Goal: Information Seeking & Learning: Learn about a topic

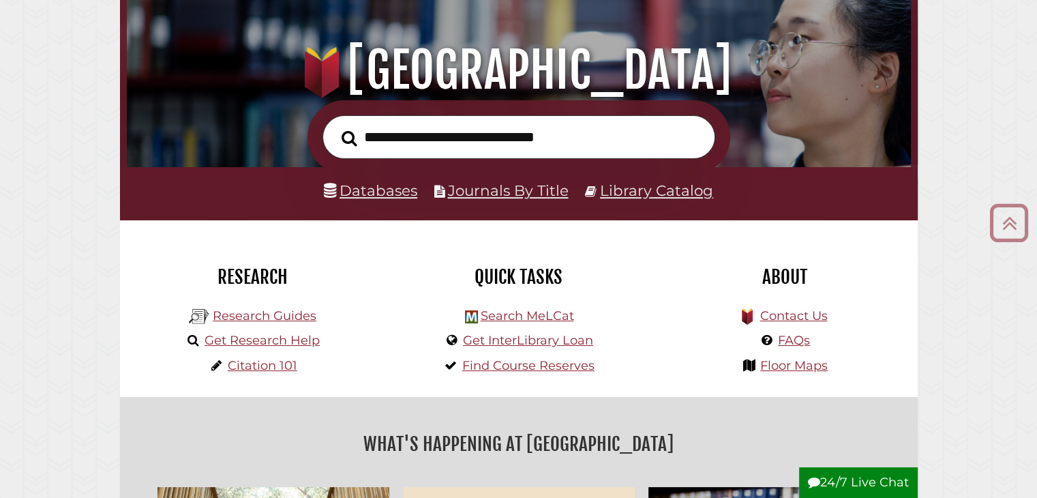
scroll to position [204, 0]
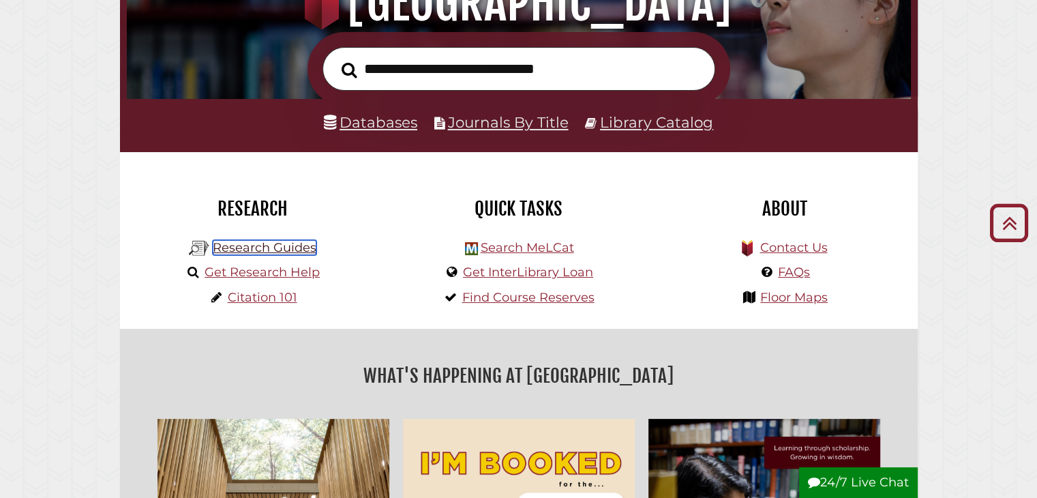
click at [306, 249] on link "Research Guides" at bounding box center [265, 247] width 104 height 15
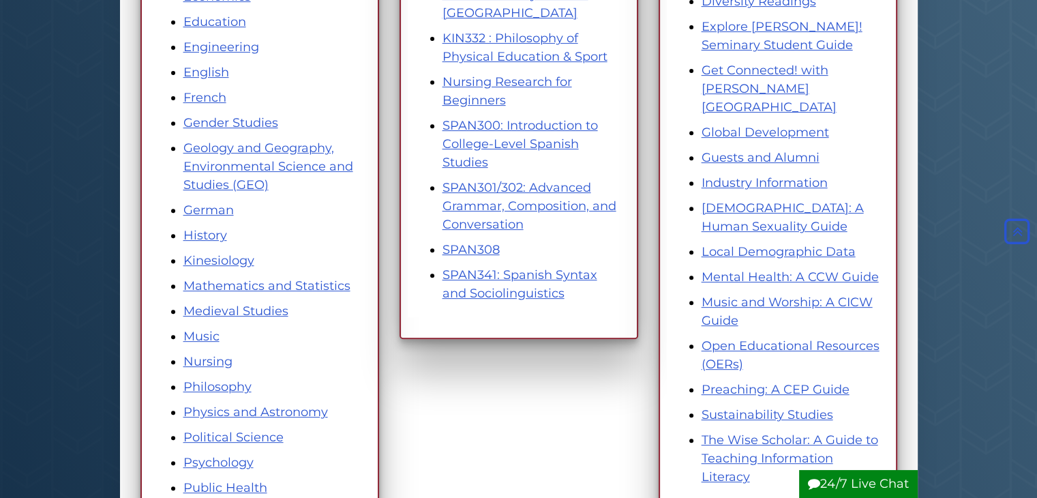
scroll to position [545, 0]
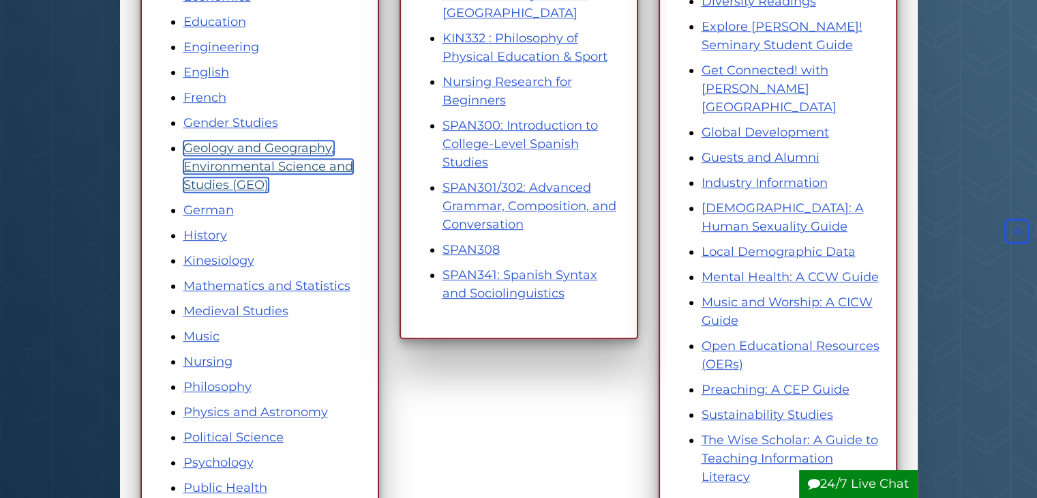
click at [274, 161] on link "Geology and Geography, Environmental Science and Studies (GEO)" at bounding box center [268, 166] width 170 height 52
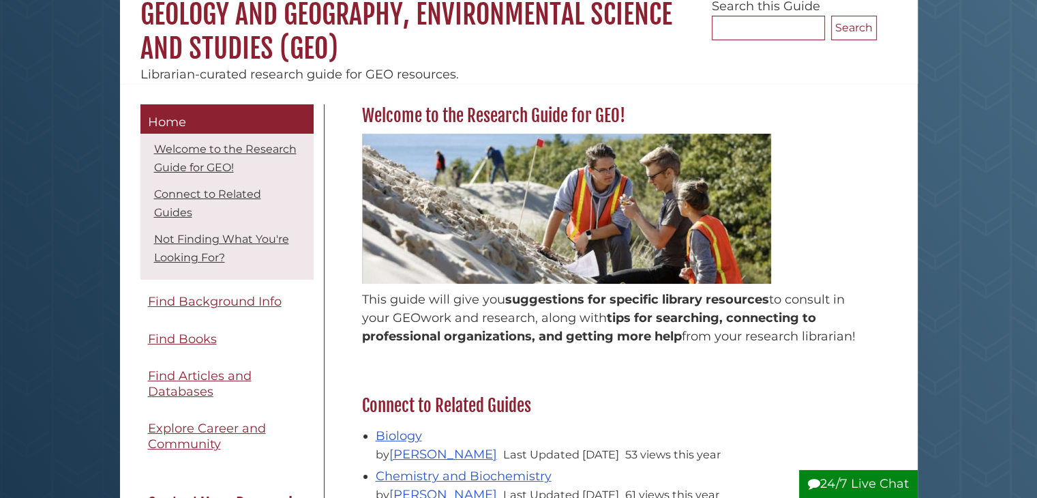
scroll to position [204, 0]
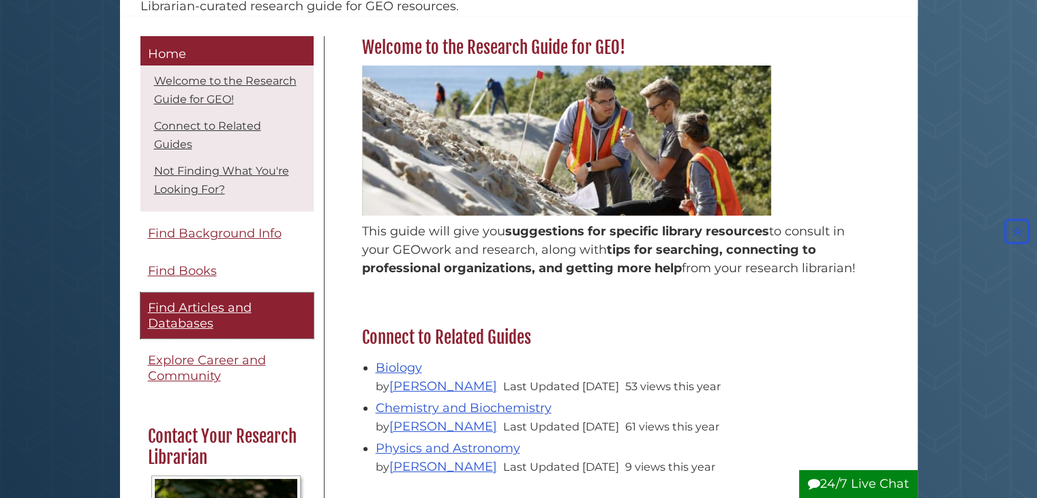
click at [290, 311] on link "Find Articles and Databases" at bounding box center [226, 315] width 173 height 46
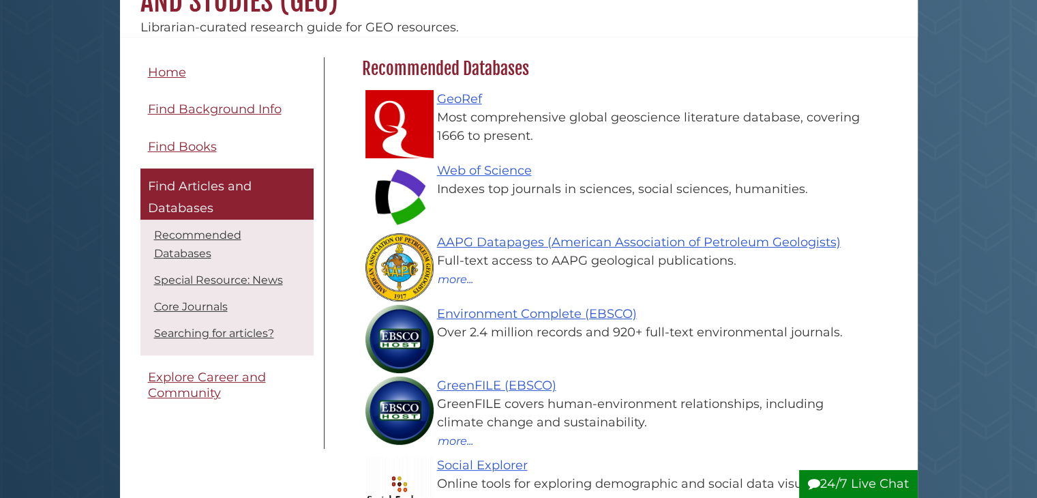
scroll to position [204, 0]
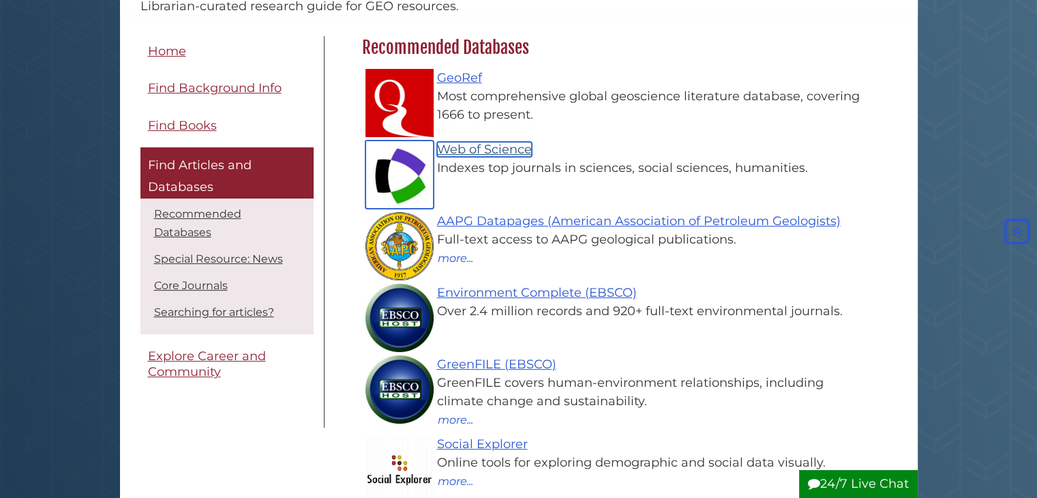
click at [519, 151] on link "Web of Science" at bounding box center [484, 149] width 95 height 15
